Goal: Task Accomplishment & Management: Use online tool/utility

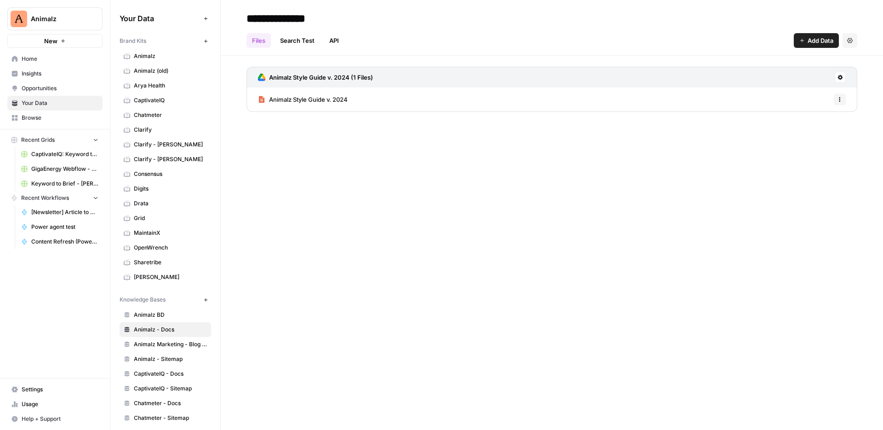
click at [404, 39] on div "Files Search Test API Add Data Settings" at bounding box center [552, 37] width 611 height 22
click at [76, 157] on span "CaptivateIQ: Keyword to Article" at bounding box center [64, 154] width 67 height 8
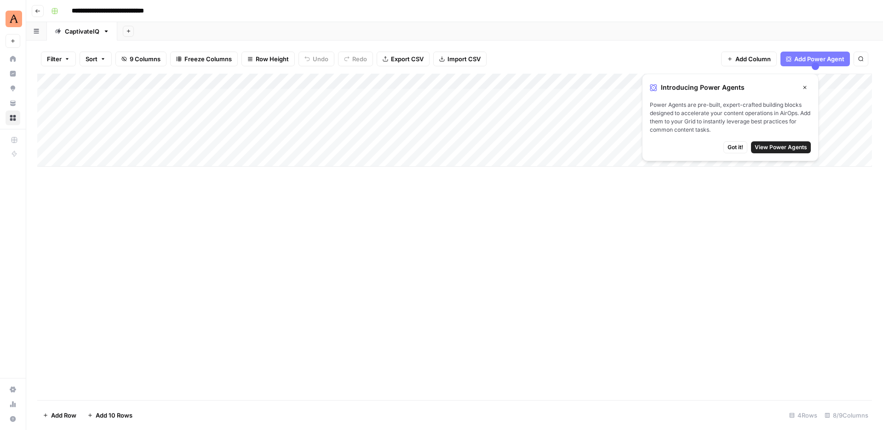
click at [806, 88] on icon "button" at bounding box center [805, 88] width 6 height 6
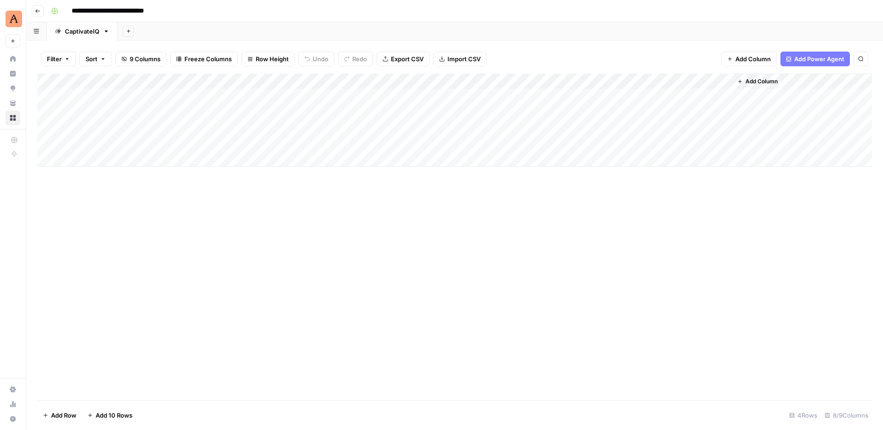
click at [34, 10] on button "Go back" at bounding box center [38, 11] width 12 height 12
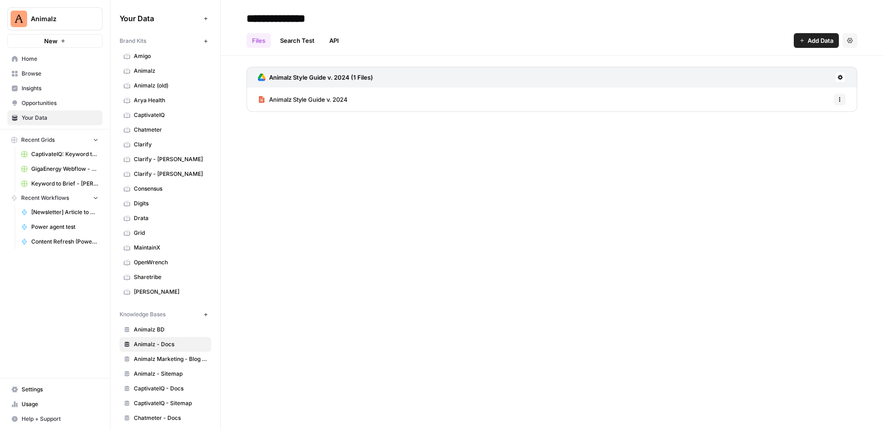
click at [52, 71] on span "Browse" at bounding box center [60, 73] width 77 height 8
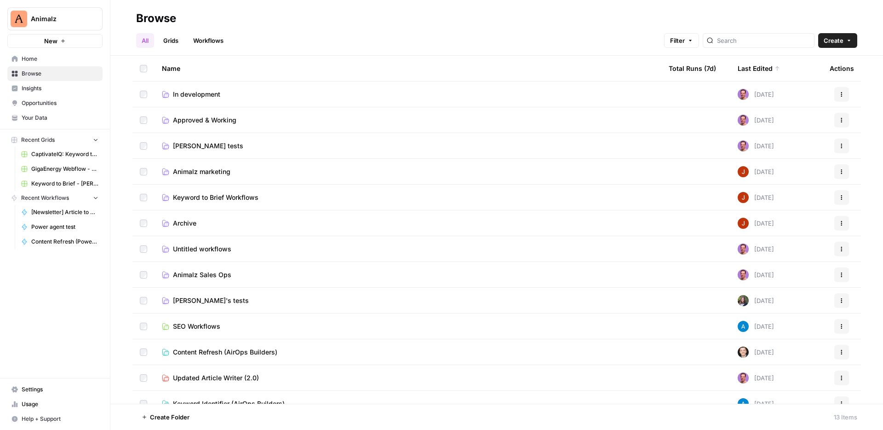
click at [189, 171] on span "Animalz marketing" at bounding box center [202, 171] width 58 height 9
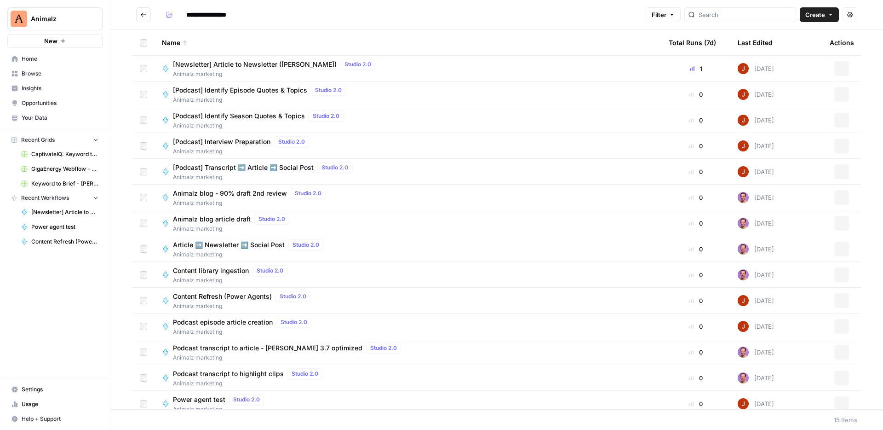
scroll to position [33, 0]
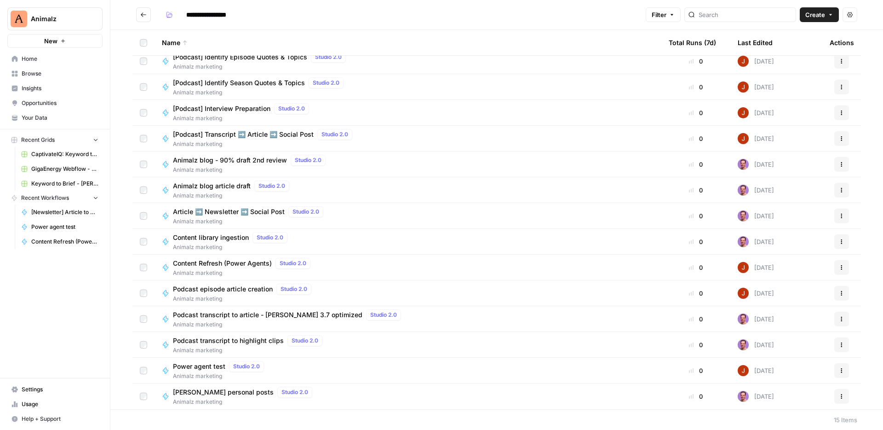
click at [247, 264] on span "Content Refresh (Power Agents)" at bounding box center [222, 263] width 99 height 9
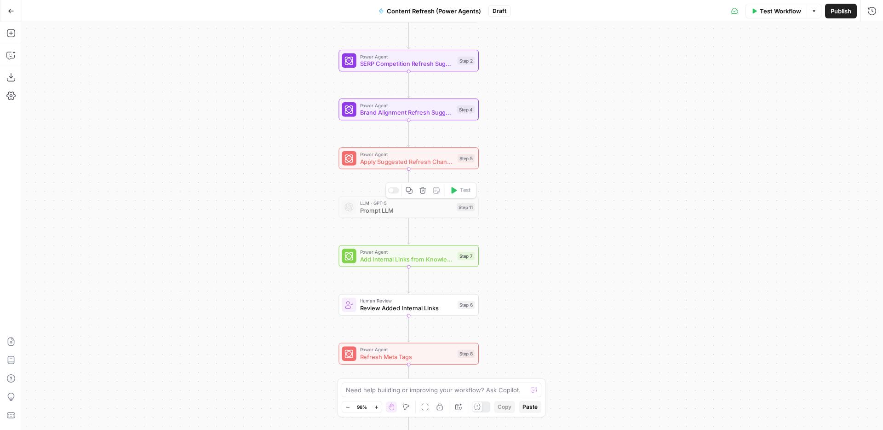
click at [414, 207] on span "Prompt LLM" at bounding box center [406, 210] width 93 height 9
click at [582, 215] on div "Workflow Set Inputs Inputs Power Agent Identify Target Keywords of an Article S…" at bounding box center [452, 226] width 861 height 408
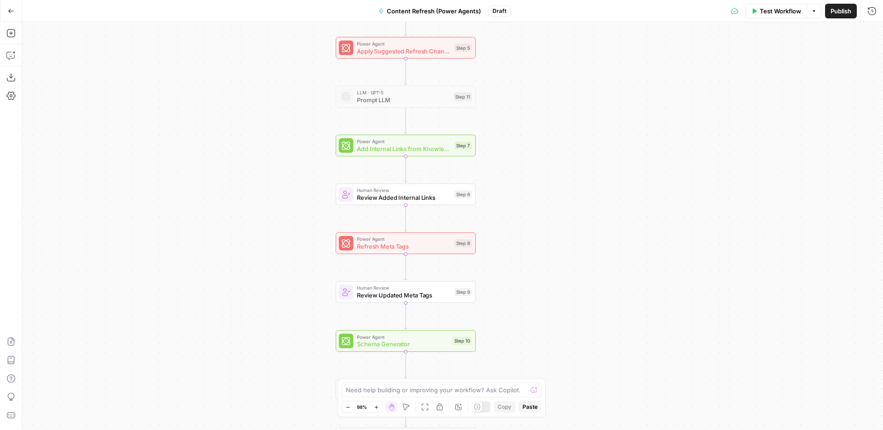
click at [415, 191] on span "Human Review" at bounding box center [404, 189] width 94 height 7
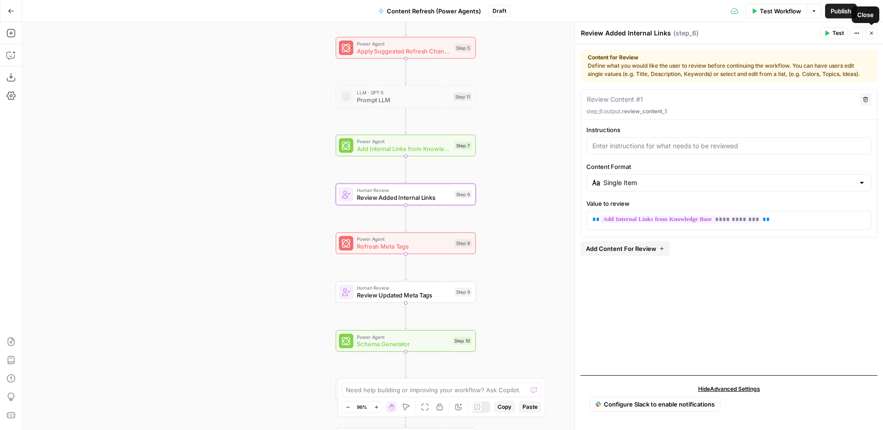
click at [873, 30] on icon "button" at bounding box center [872, 33] width 6 height 6
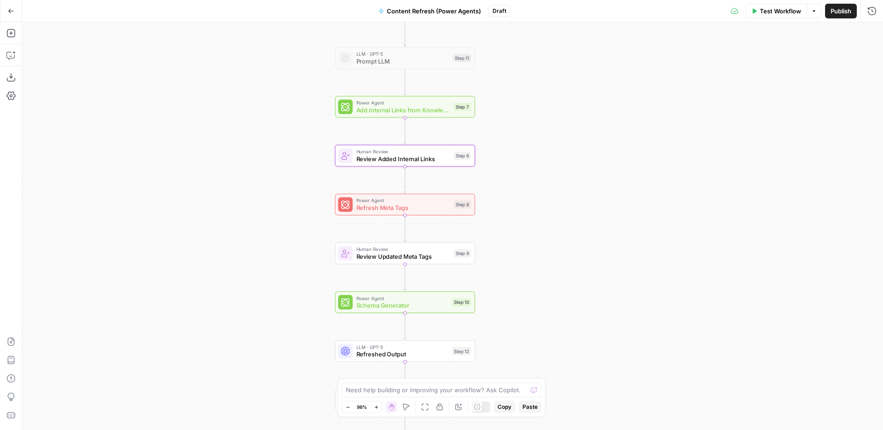
click at [443, 214] on div "Power Agent Refresh Meta Tags Step 8 Copy step Delete step Add Note Test" at bounding box center [405, 205] width 140 height 22
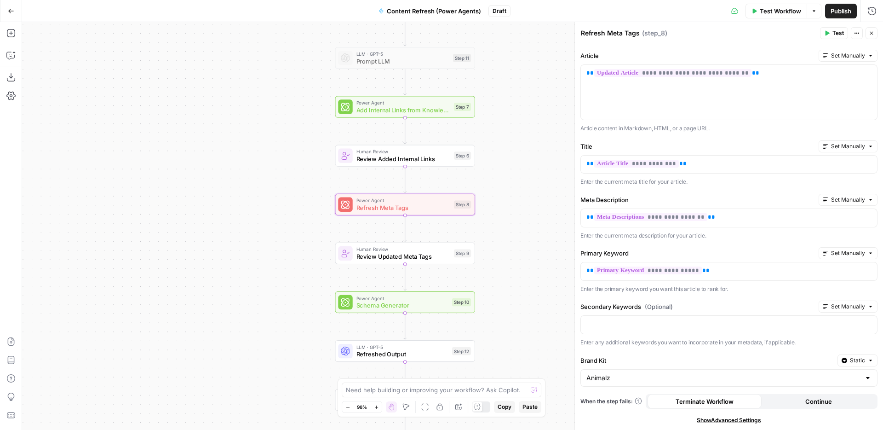
click at [873, 35] on icon "button" at bounding box center [872, 33] width 6 height 6
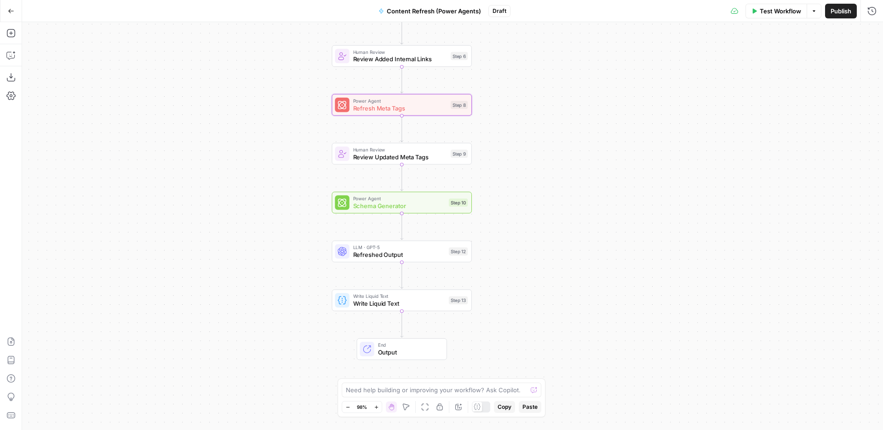
click at [437, 259] on div "LLM · GPT-5 Refreshed Output Step 12 Copy step Delete step Add Note Test" at bounding box center [402, 252] width 140 height 22
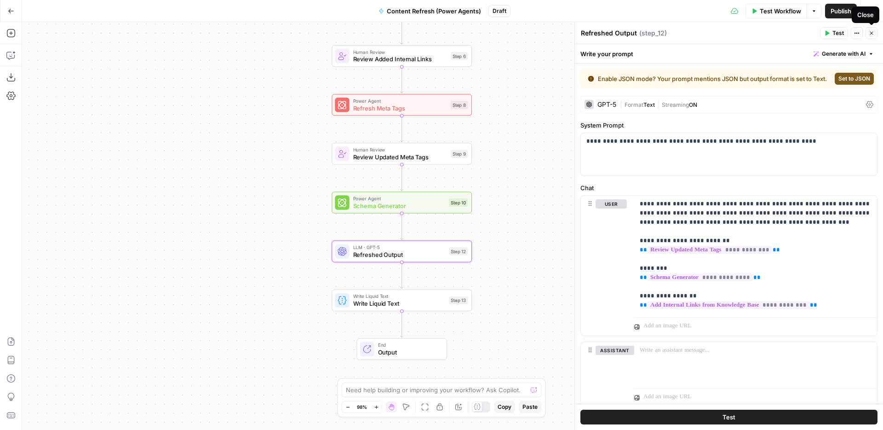
click at [871, 31] on icon "button" at bounding box center [872, 33] width 6 height 6
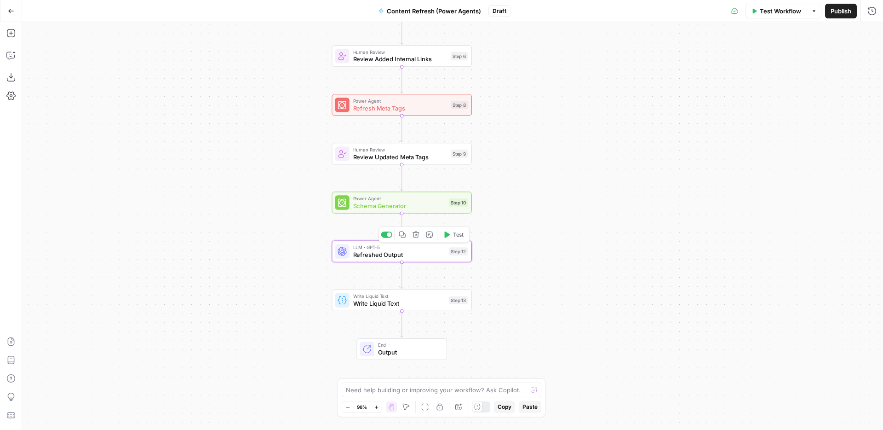
click at [391, 234] on div at bounding box center [389, 234] width 5 height 5
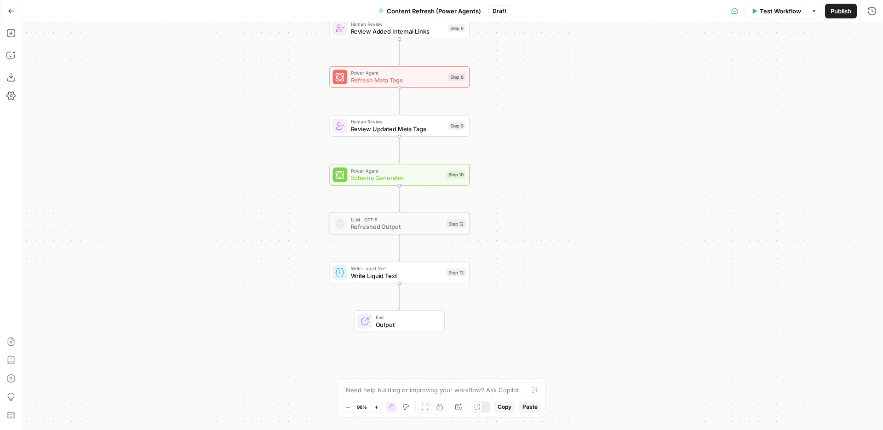
click at [423, 275] on span "Write Liquid Text" at bounding box center [397, 275] width 92 height 9
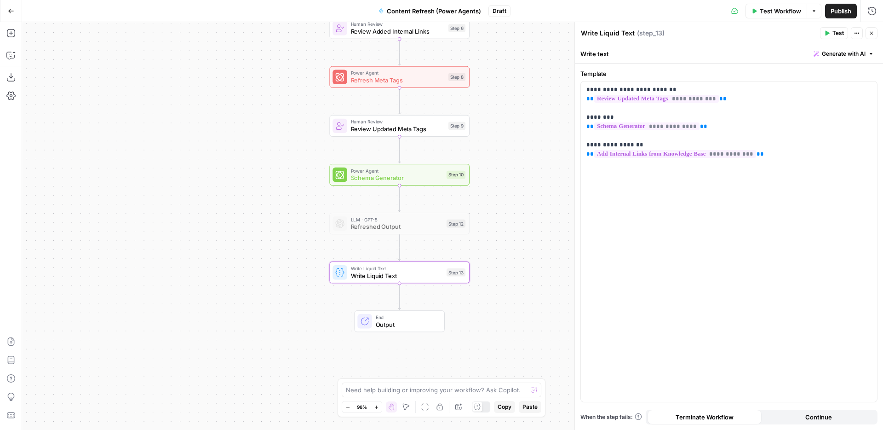
click at [875, 31] on button "Close" at bounding box center [872, 33] width 12 height 12
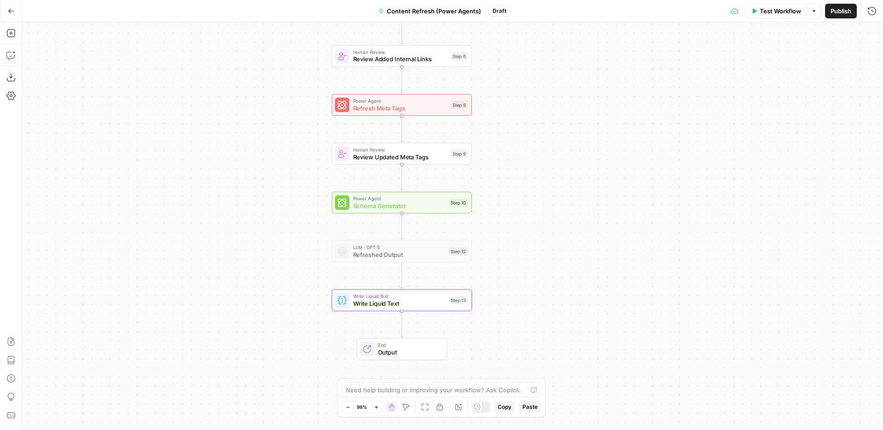
click at [412, 303] on span "Write Liquid Text" at bounding box center [399, 303] width 92 height 9
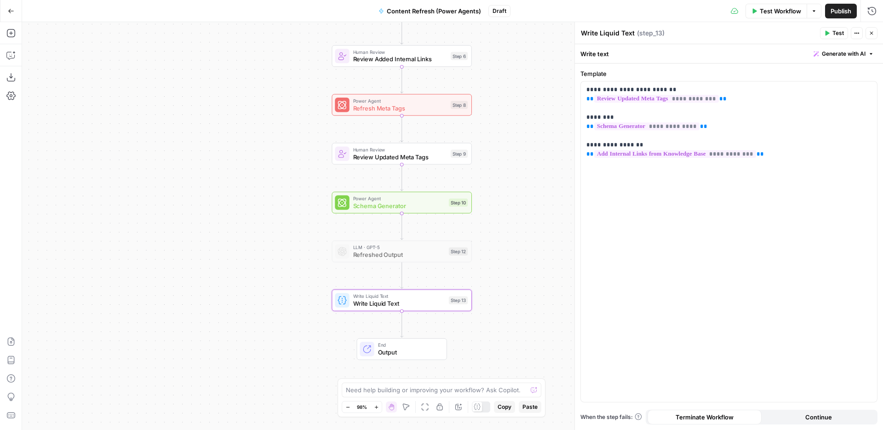
click at [590, 35] on textarea "Write Liquid Text" at bounding box center [608, 33] width 54 height 9
click at [621, 34] on textarea "Write Liquid Text" at bounding box center [608, 33] width 54 height 9
type textarea "s"
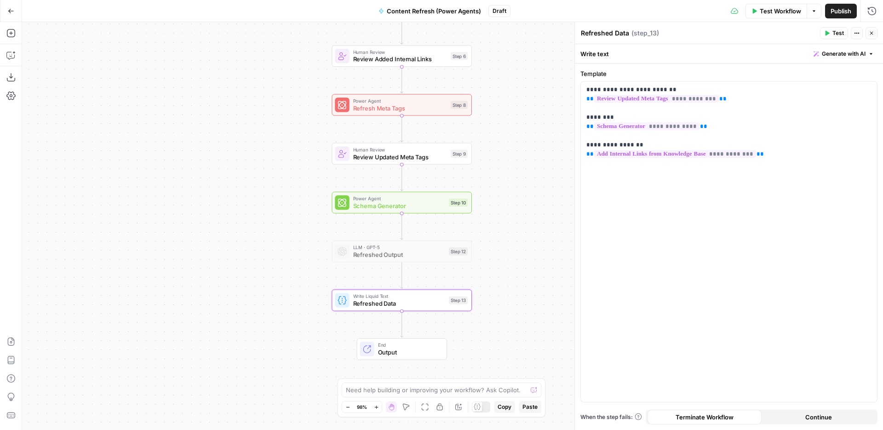
type textarea "Refreshed Data"
click at [541, 125] on div "Workflow Set Inputs Inputs Power Agent Identify Target Keywords of an Article S…" at bounding box center [452, 226] width 861 height 408
click at [871, 30] on icon "button" at bounding box center [872, 33] width 6 height 6
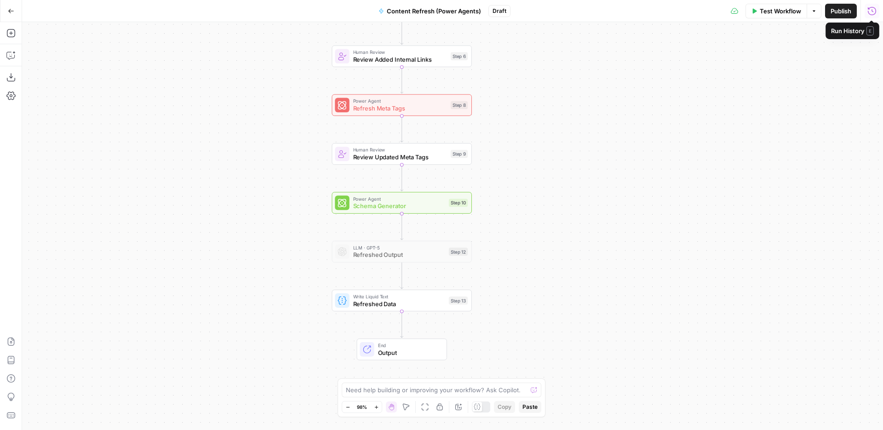
click at [841, 6] on span "Publish" at bounding box center [841, 10] width 21 height 9
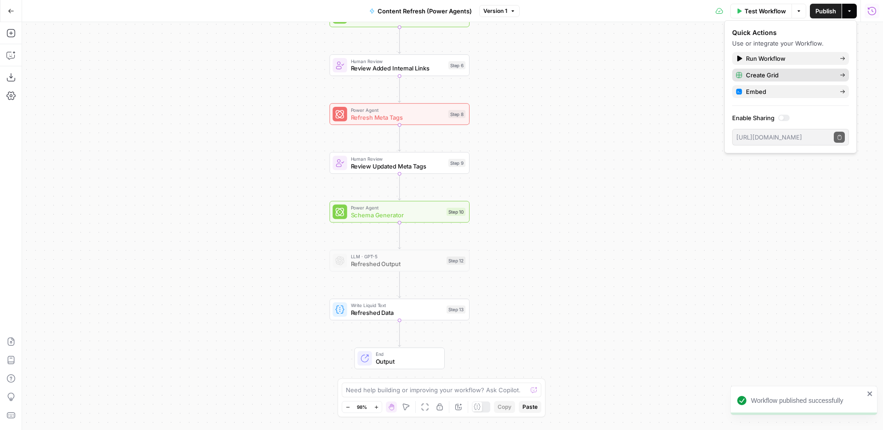
click at [763, 76] on span "Create Grid" at bounding box center [789, 74] width 86 height 9
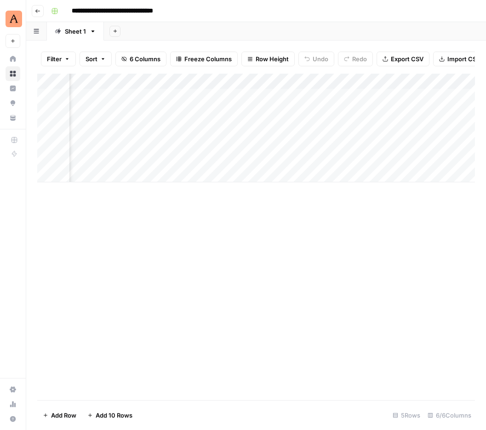
scroll to position [0, 289]
click at [352, 95] on div "Add Column" at bounding box center [256, 128] width 438 height 109
click at [340, 98] on div "Add Column" at bounding box center [256, 128] width 438 height 109
click at [158, 96] on div "Add Column" at bounding box center [256, 128] width 438 height 109
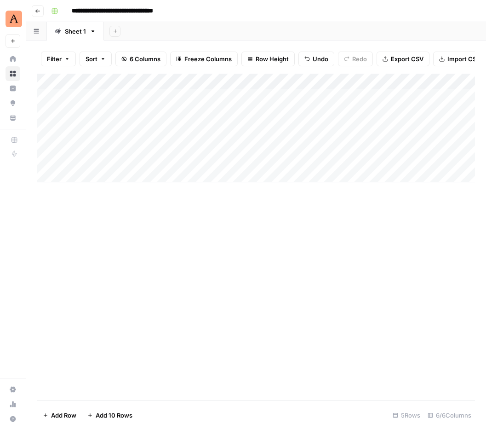
click at [280, 118] on div "Add Column" at bounding box center [256, 128] width 438 height 109
click at [165, 94] on div "Add Column" at bounding box center [256, 128] width 438 height 109
click at [234, 96] on div "Add Column" at bounding box center [256, 128] width 438 height 109
click at [259, 102] on div "Add Column" at bounding box center [256, 128] width 438 height 109
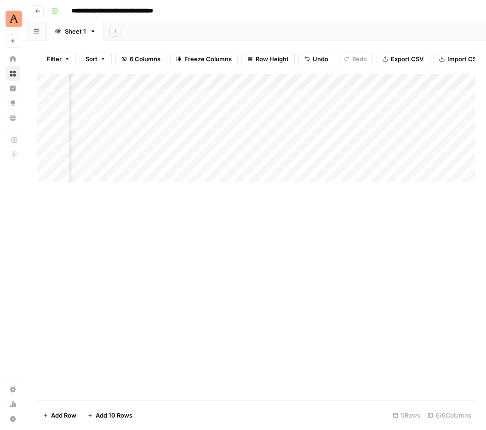
click at [259, 102] on div "Add Column" at bounding box center [256, 128] width 438 height 109
click at [240, 95] on textarea at bounding box center [285, 97] width 147 height 13
paste textarea "**********"
type textarea "**********"
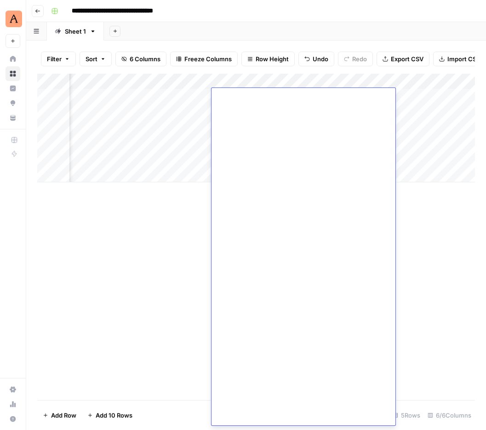
scroll to position [2374, 0]
click at [156, 339] on div "Add Column" at bounding box center [256, 237] width 438 height 326
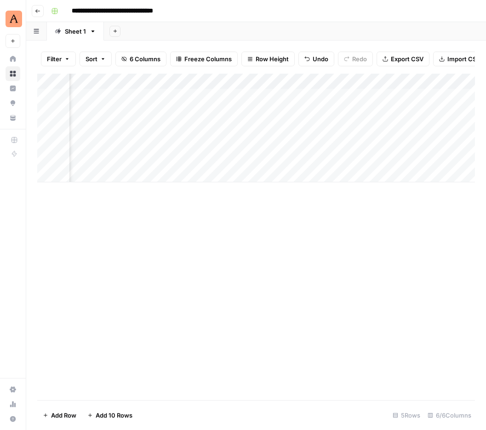
click at [198, 125] on div "Add Column" at bounding box center [256, 128] width 438 height 109
click at [234, 96] on div "Add Column" at bounding box center [256, 128] width 438 height 109
click at [231, 96] on div "Add Column" at bounding box center [256, 128] width 438 height 109
type textarea "**********"
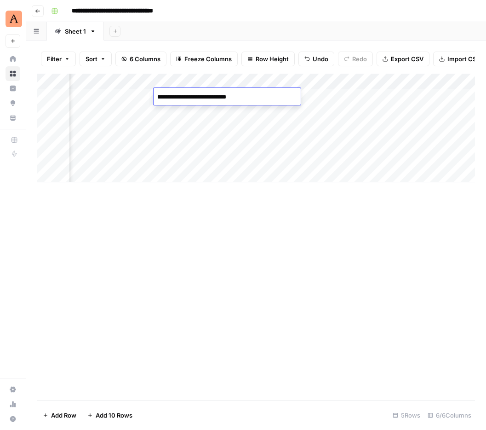
click at [231, 191] on div "Add Column" at bounding box center [256, 237] width 438 height 326
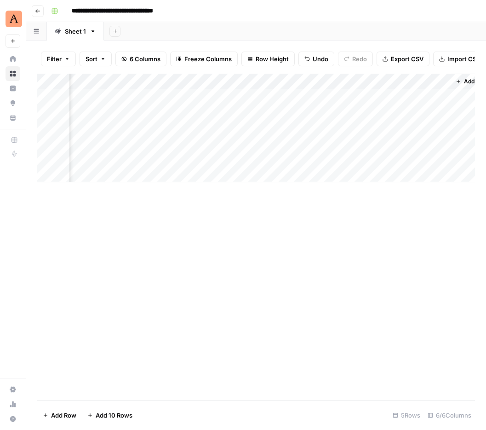
scroll to position [0, 444]
click at [415, 80] on div "Add Column" at bounding box center [256, 128] width 438 height 109
click at [251, 118] on div "Add Column" at bounding box center [256, 128] width 438 height 109
click at [357, 96] on div "Add Column" at bounding box center [256, 128] width 438 height 109
click at [441, 80] on span "Add Column" at bounding box center [454, 81] width 32 height 8
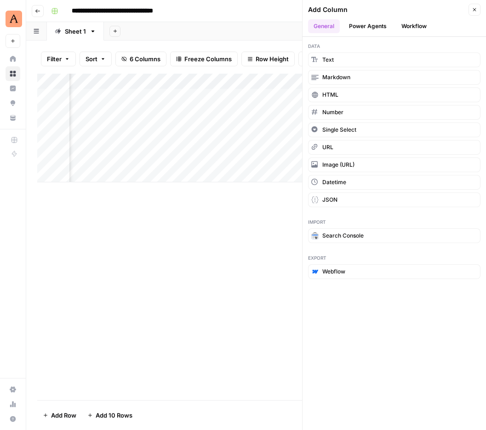
click at [201, 243] on div "Add Column" at bounding box center [256, 237] width 438 height 326
click at [474, 8] on icon "button" at bounding box center [475, 10] width 6 height 6
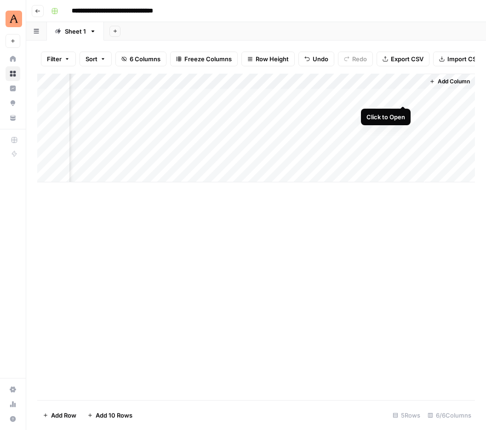
click at [403, 95] on div "Add Column" at bounding box center [256, 128] width 438 height 109
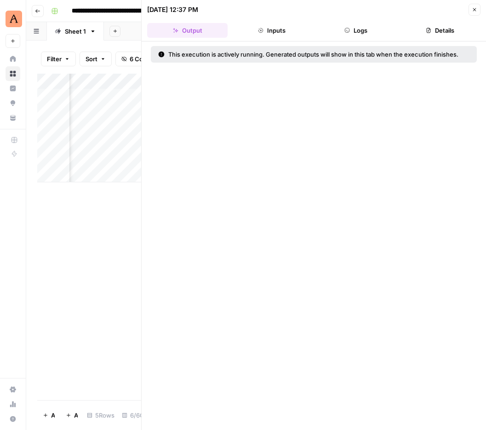
click at [281, 34] on button "Inputs" at bounding box center [271, 30] width 81 height 15
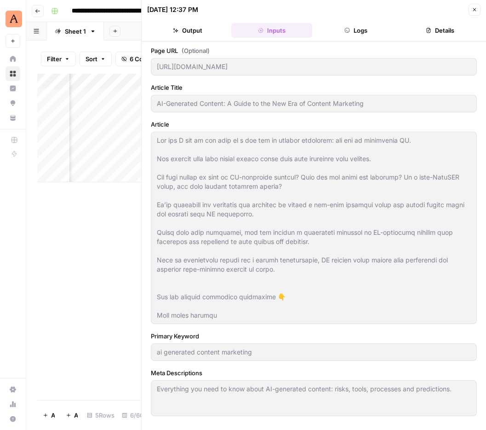
click at [359, 31] on button "Logs" at bounding box center [356, 30] width 81 height 15
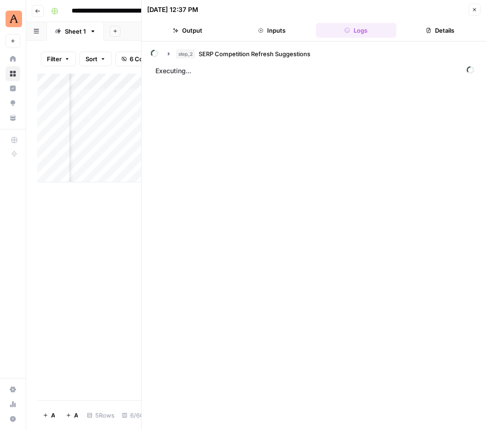
click at [308, 28] on button "Inputs" at bounding box center [271, 30] width 81 height 15
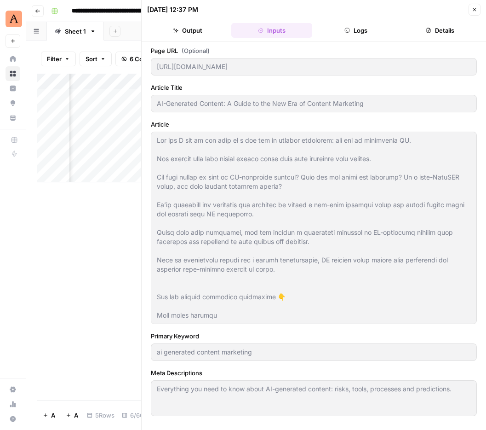
click at [362, 29] on button "Logs" at bounding box center [356, 30] width 81 height 15
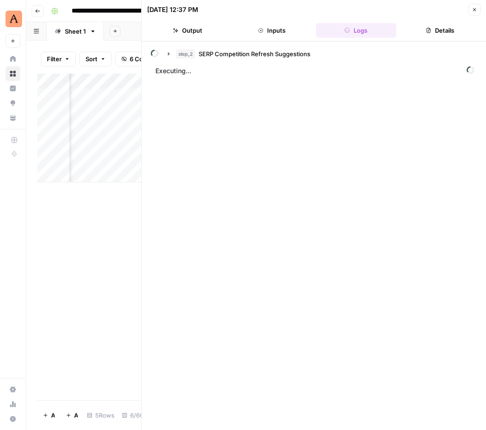
scroll to position [0, 440]
click at [473, 7] on icon "button" at bounding box center [475, 10] width 6 height 6
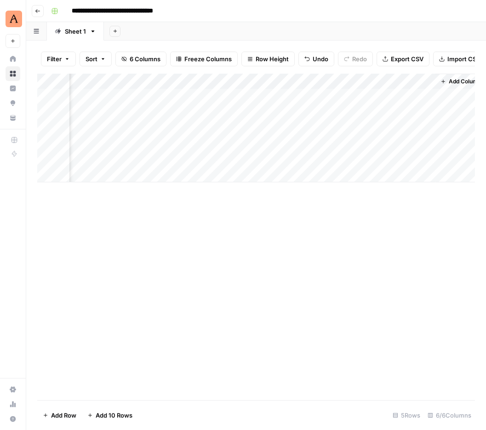
scroll to position [0, 433]
click at [413, 96] on div "Add Column" at bounding box center [256, 128] width 438 height 109
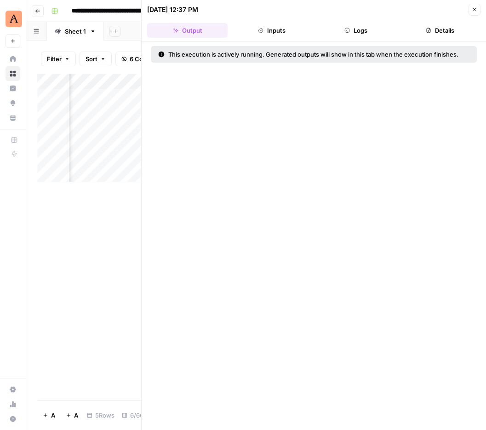
click at [303, 29] on button "Inputs" at bounding box center [271, 30] width 81 height 15
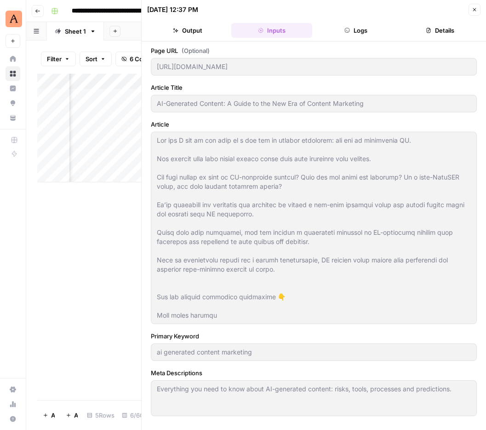
click at [343, 29] on button "Logs" at bounding box center [356, 30] width 81 height 15
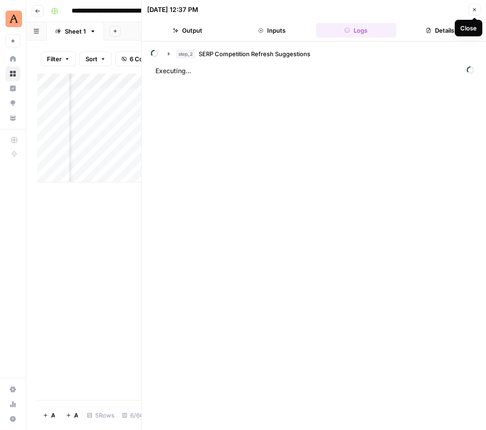
click at [478, 11] on button "Close" at bounding box center [475, 10] width 12 height 12
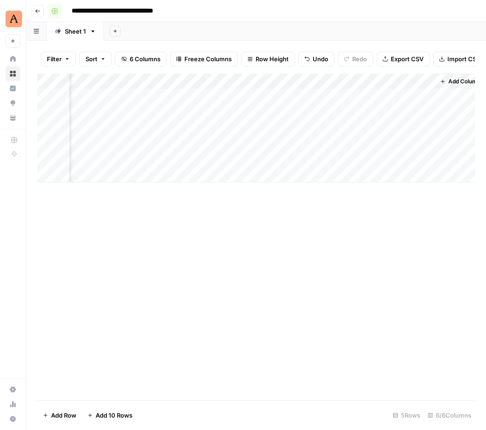
click at [39, 11] on icon "button" at bounding box center [38, 11] width 6 height 6
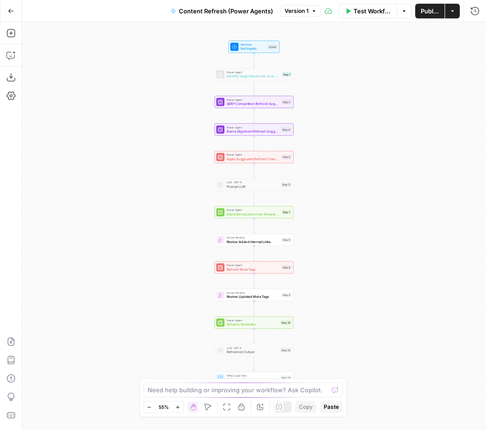
click at [12, 12] on icon "button" at bounding box center [11, 11] width 6 height 6
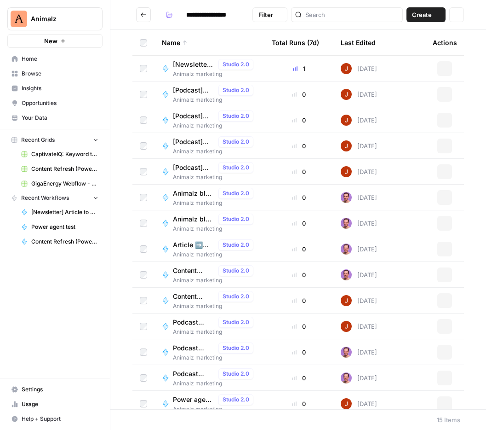
type input "**********"
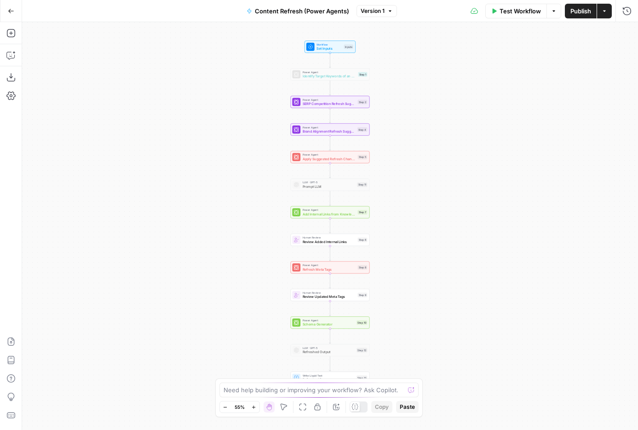
click at [486, 16] on button "Actions" at bounding box center [604, 11] width 15 height 15
click at [13, 5] on button "Go Back" at bounding box center [11, 11] width 17 height 17
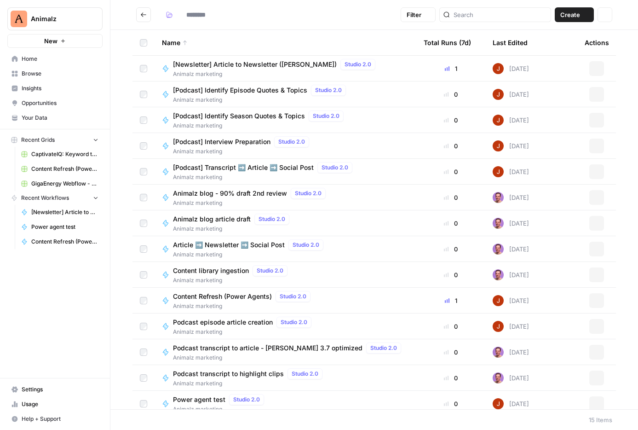
type input "**********"
click at [90, 139] on button "Recent Grids" at bounding box center [54, 140] width 95 height 14
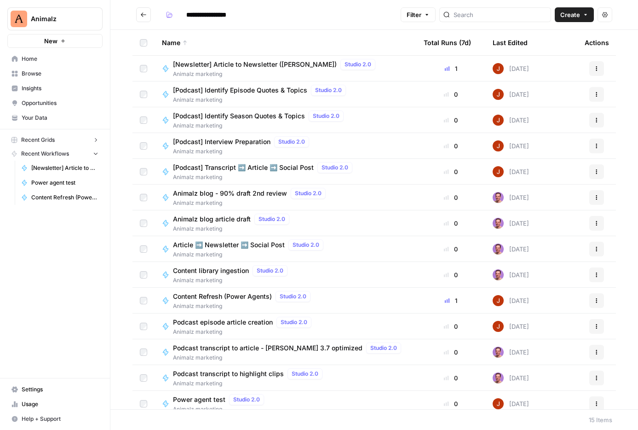
click at [90, 139] on button "Recent Grids" at bounding box center [54, 140] width 95 height 14
click at [69, 167] on span "Content Refresh (Power Agents) Grid" at bounding box center [64, 169] width 67 height 8
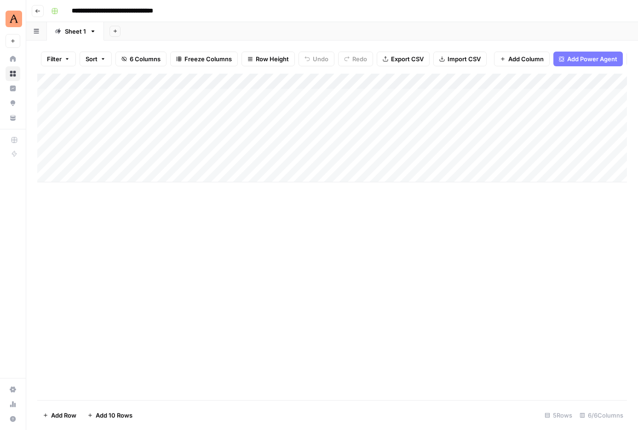
click at [37, 12] on icon "button" at bounding box center [38, 11] width 6 height 6
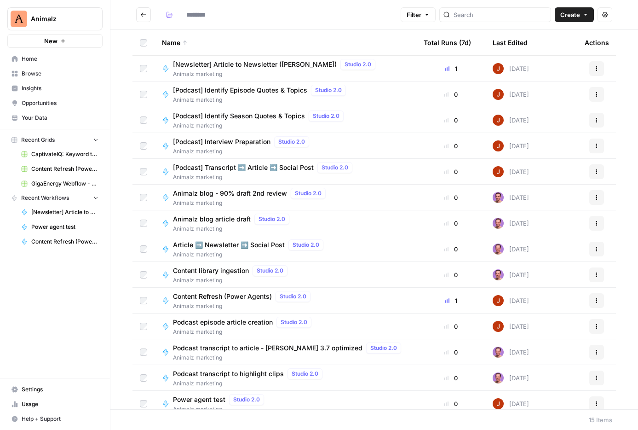
type input "**********"
click at [37, 63] on link "Home" at bounding box center [54, 59] width 95 height 15
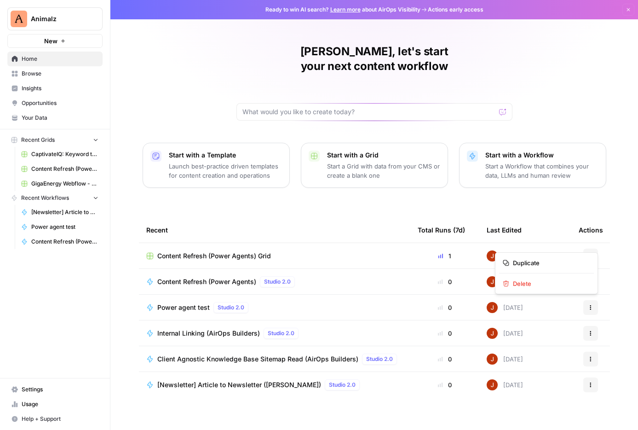
click at [594, 248] on button "Actions" at bounding box center [590, 255] width 15 height 15
click at [349, 190] on div "Johnson, let's start your next content workflow Start with a Template Launch be…" at bounding box center [374, 219] width 528 height 438
click at [69, 75] on span "Browse" at bounding box center [60, 73] width 77 height 8
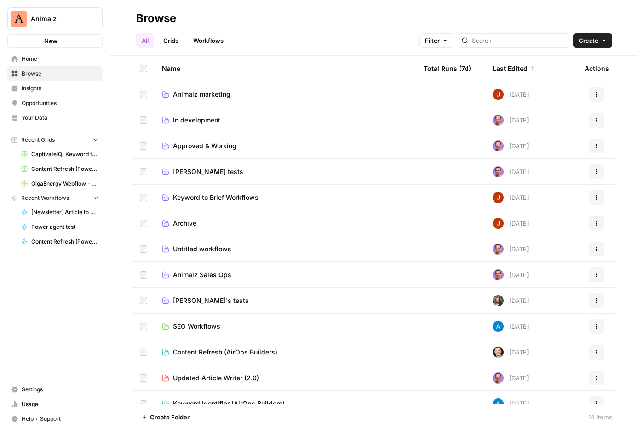
scroll to position [39, 0]
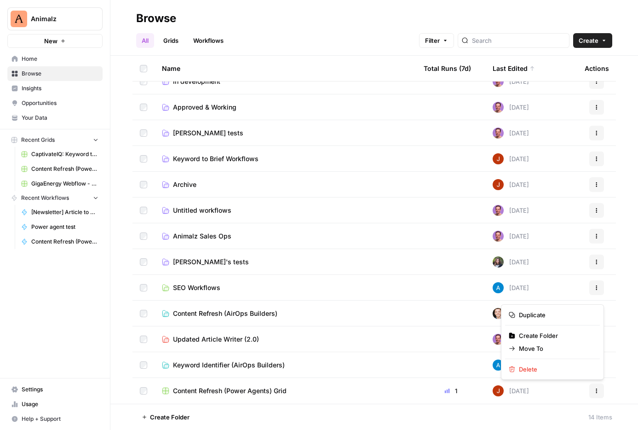
click at [595, 391] on icon "button" at bounding box center [597, 391] width 6 height 6
click at [543, 350] on span "Move To" at bounding box center [556, 348] width 74 height 9
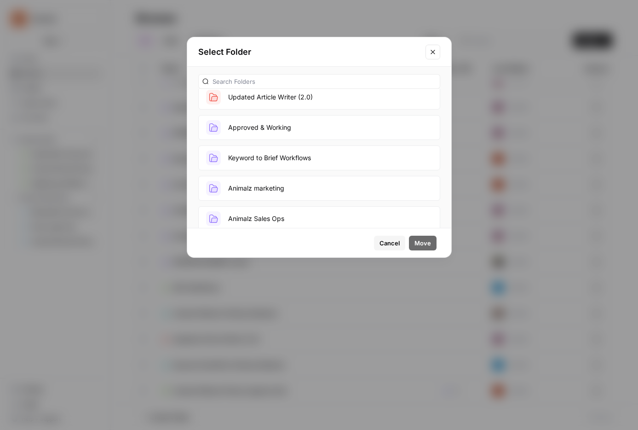
scroll to position [263, 0]
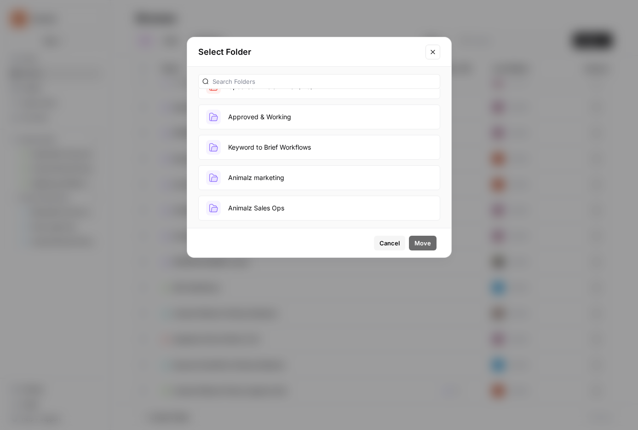
click at [276, 173] on button "Animalz marketing" at bounding box center [319, 177] width 242 height 25
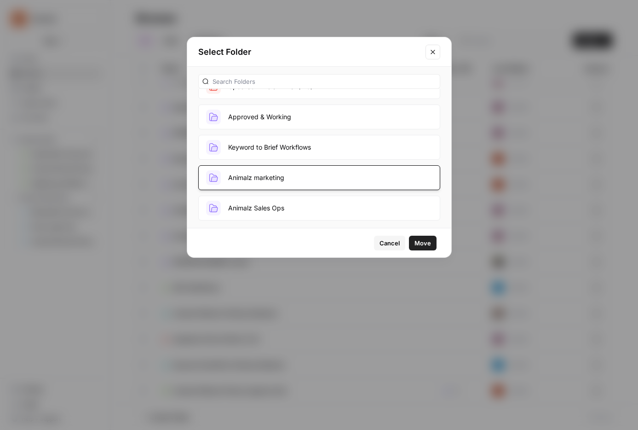
click at [426, 246] on span "Move" at bounding box center [422, 242] width 17 height 9
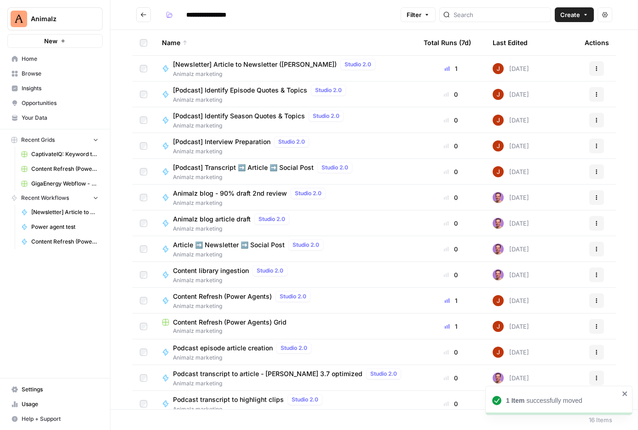
click at [233, 10] on input "**********" at bounding box center [215, 14] width 67 height 15
click at [216, 15] on input "**********" at bounding box center [215, 14] width 67 height 15
type input "**********"
click at [339, 22] on header "**********" at bounding box center [374, 15] width 528 height 30
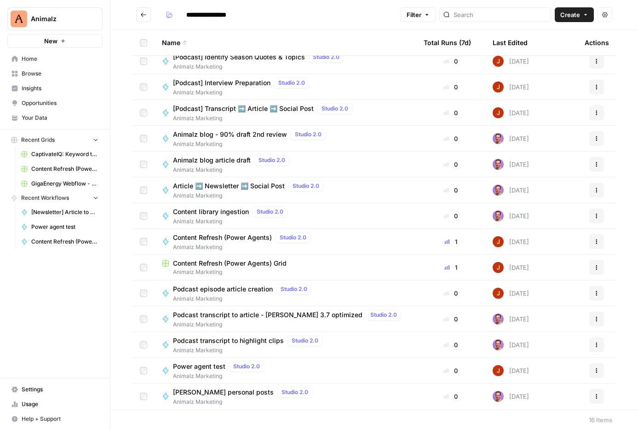
click at [266, 261] on span "Content Refresh (Power Agents) Grid" at bounding box center [230, 263] width 114 height 9
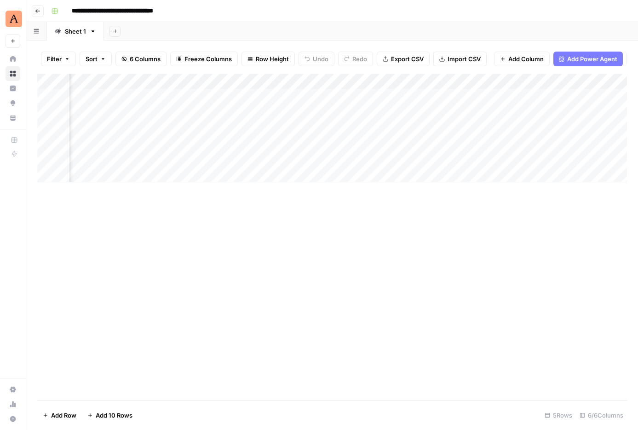
scroll to position [0, 292]
click at [555, 96] on div "Add Column" at bounding box center [332, 128] width 590 height 109
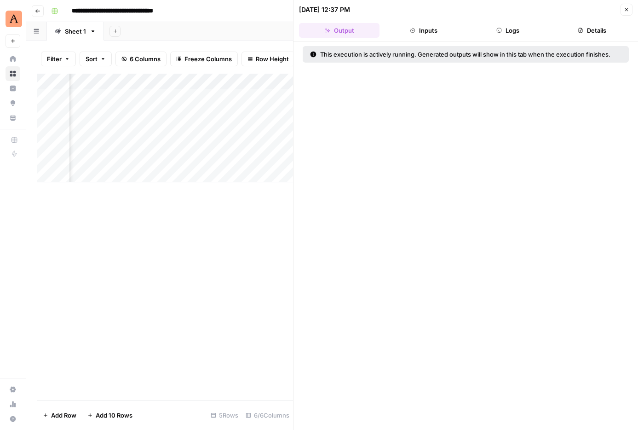
click at [520, 34] on button "Logs" at bounding box center [508, 30] width 81 height 15
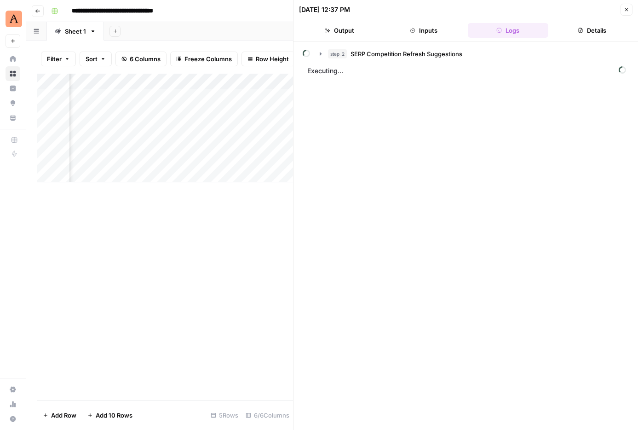
click at [630, 7] on button "Close" at bounding box center [627, 10] width 12 height 12
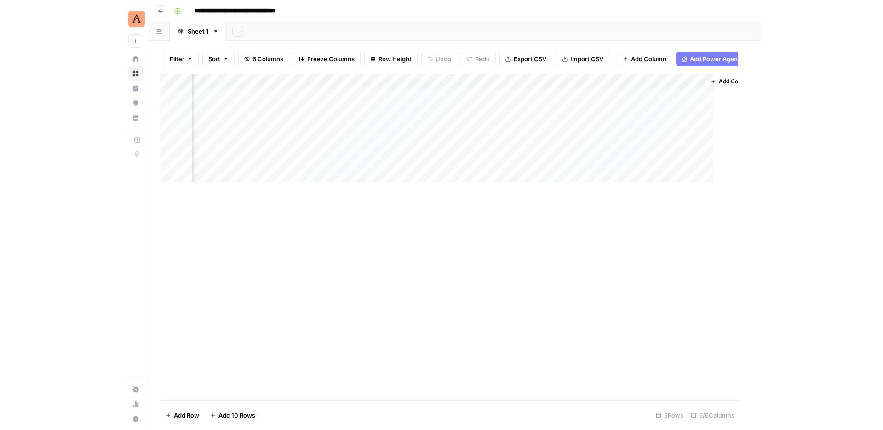
scroll to position [0, 281]
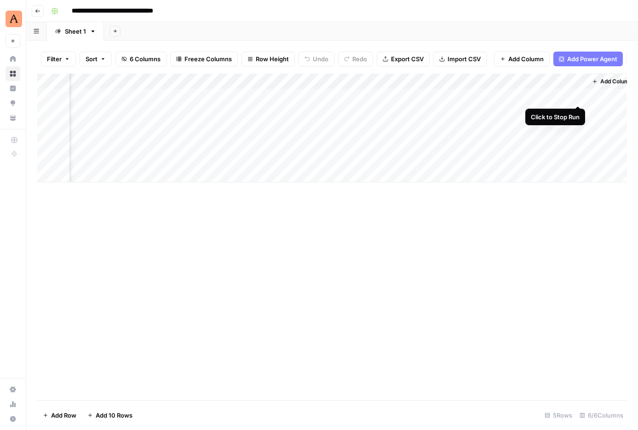
click at [577, 97] on div "Add Column" at bounding box center [332, 128] width 590 height 109
click at [566, 96] on div "Add Column" at bounding box center [332, 128] width 590 height 109
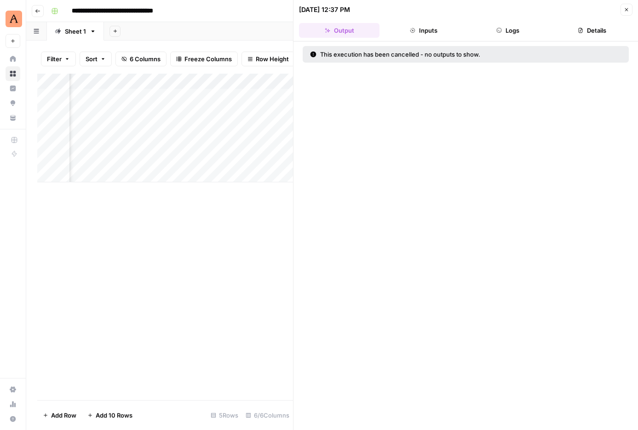
click at [520, 25] on button "Logs" at bounding box center [508, 30] width 81 height 15
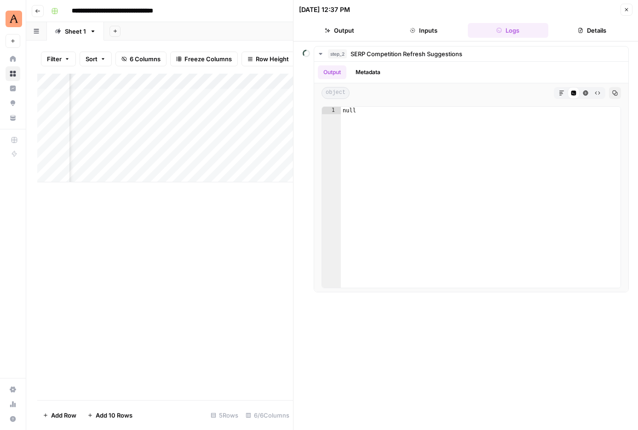
click at [626, 9] on icon "button" at bounding box center [627, 10] width 6 height 6
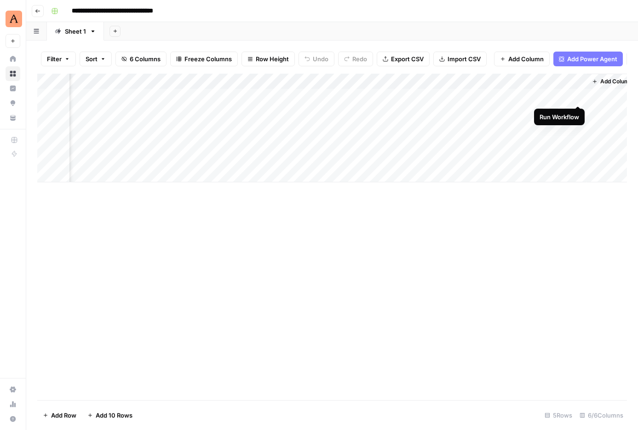
click at [578, 97] on div "Add Column" at bounding box center [332, 128] width 590 height 109
click at [539, 95] on div "Add Column" at bounding box center [332, 128] width 590 height 109
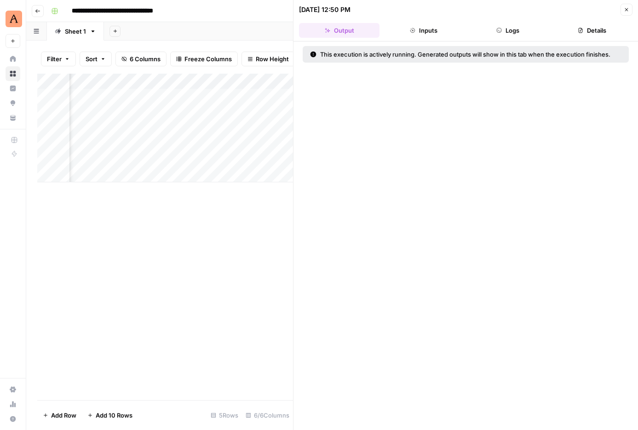
click at [515, 32] on button "Logs" at bounding box center [508, 30] width 81 height 15
